Goal: Go to known website: Go to known website

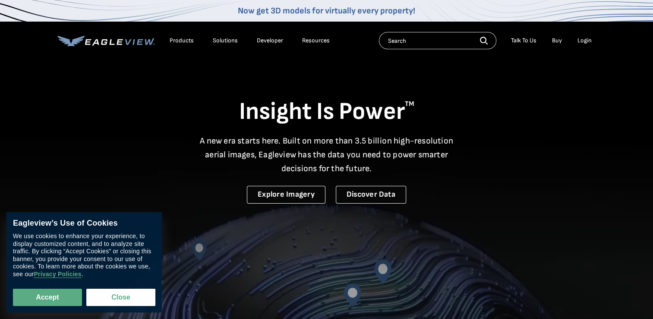
click at [89, 162] on div "Insight Is Power TM A new era starts here. Built on more than 3.5 billion high-…" at bounding box center [326, 131] width 539 height 145
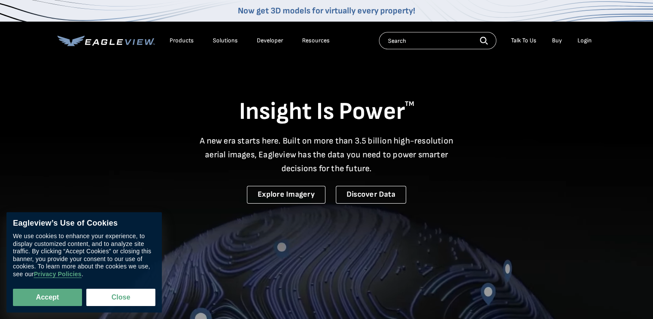
click at [587, 41] on div "Login" at bounding box center [585, 41] width 14 height 8
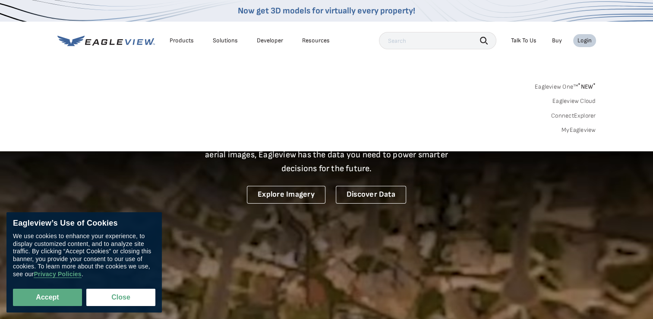
click at [589, 42] on div "Login" at bounding box center [585, 41] width 14 height 8
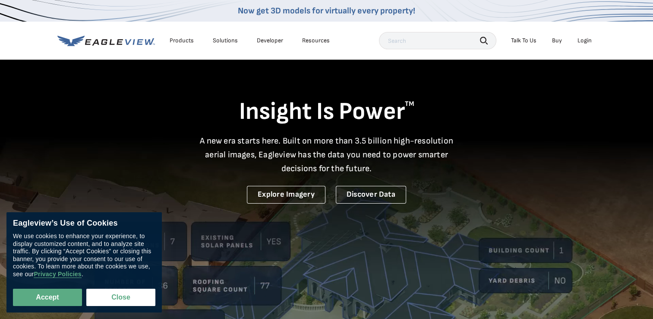
click at [586, 39] on div "Login" at bounding box center [585, 41] width 14 height 8
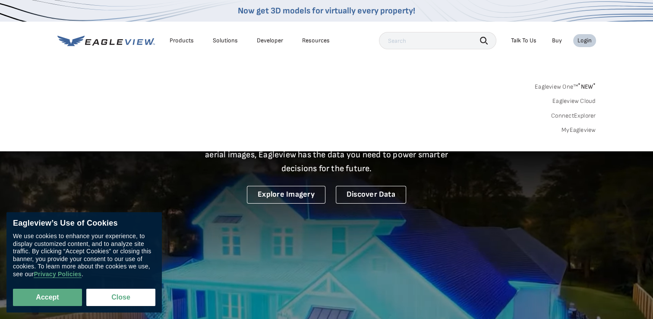
click at [591, 132] on link "MyEagleview" at bounding box center [579, 130] width 35 height 8
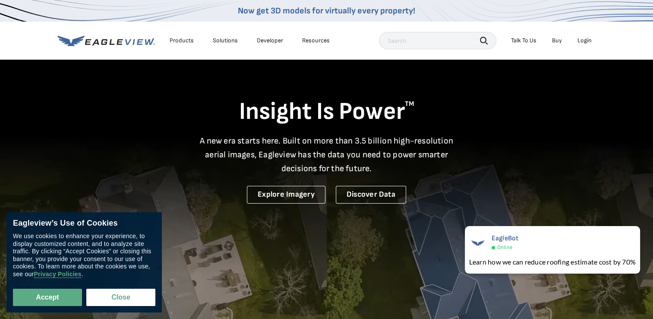
click at [580, 39] on div "Login" at bounding box center [585, 41] width 14 height 8
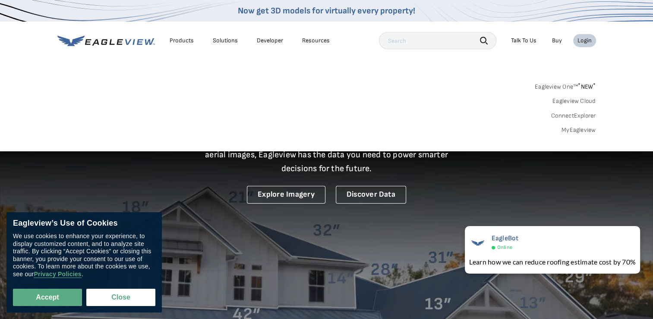
click at [586, 131] on link "MyEagleview" at bounding box center [579, 130] width 35 height 8
